Goal: Check status: Check status

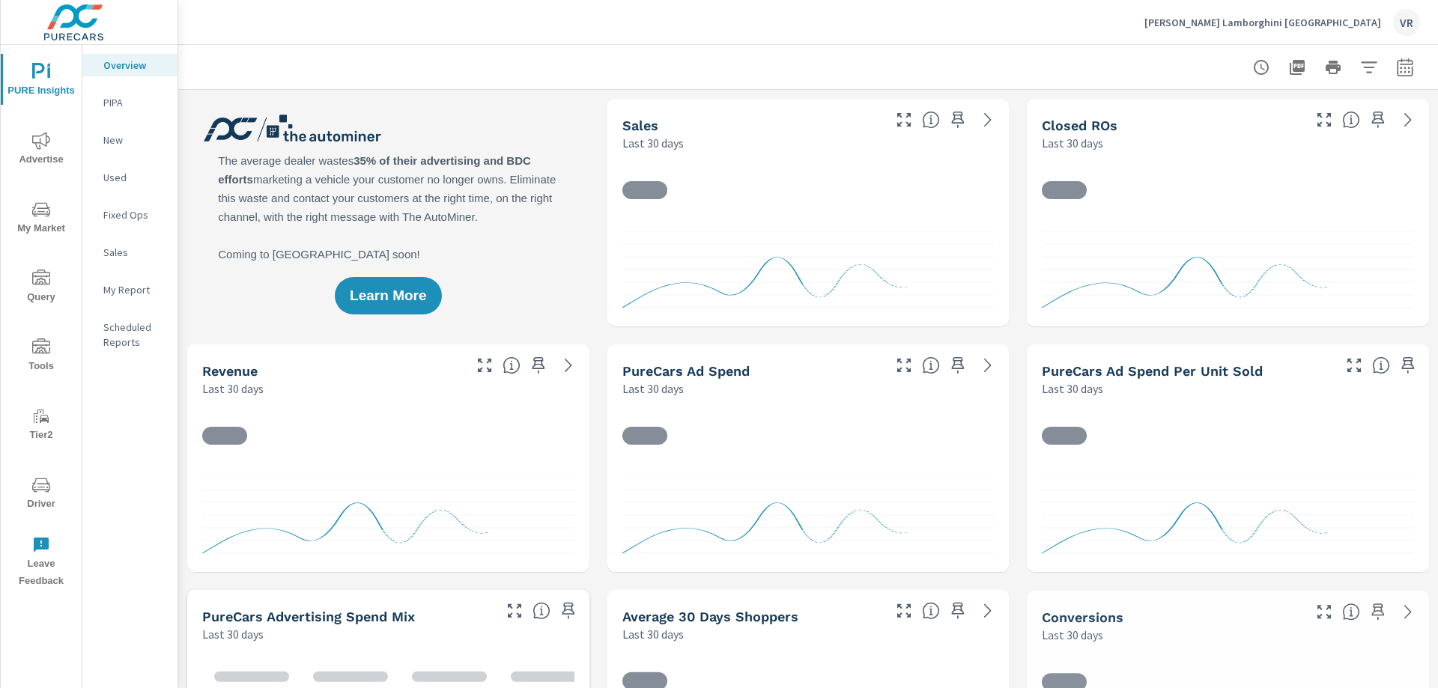
click at [43, 481] on icon "nav menu" at bounding box center [41, 485] width 18 height 18
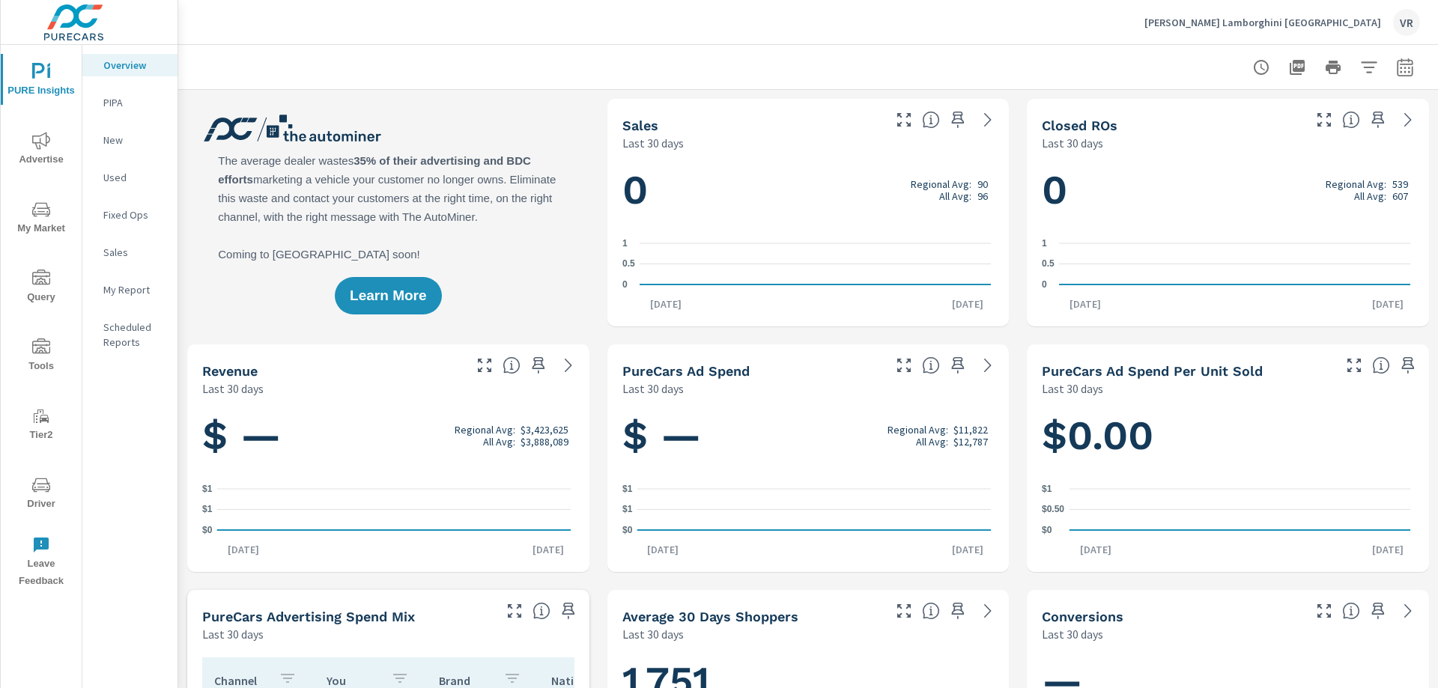
click at [38, 488] on icon "nav menu" at bounding box center [41, 485] width 18 height 18
